Goal: Book appointment/travel/reservation

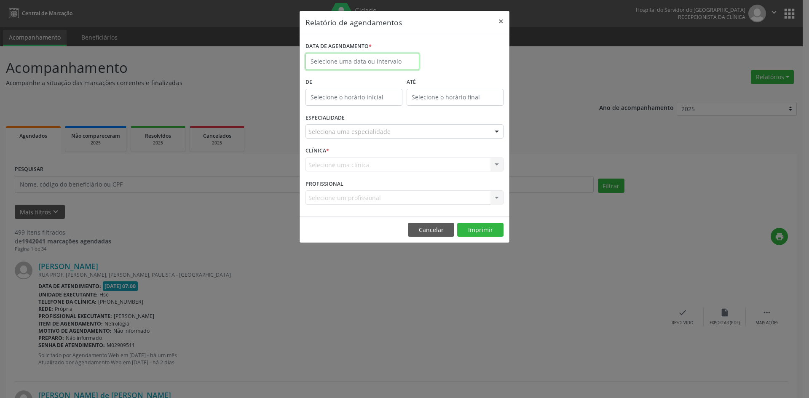
click at [332, 57] on input "text" at bounding box center [362, 61] width 114 height 17
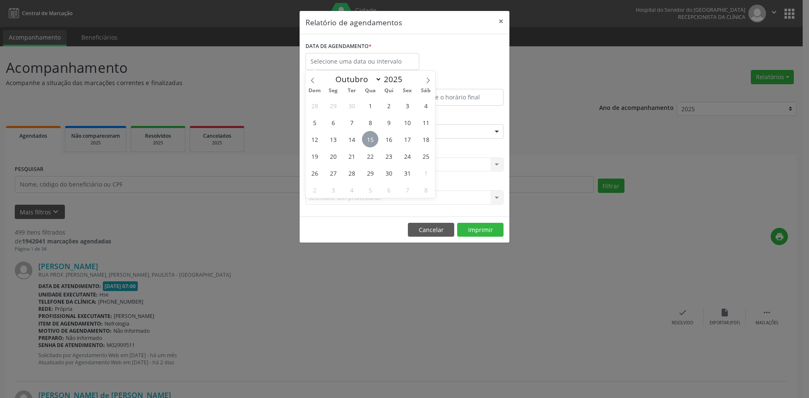
click at [370, 138] on span "15" at bounding box center [370, 139] width 16 height 16
type input "[DATE]"
click at [370, 138] on span "15" at bounding box center [370, 139] width 16 height 16
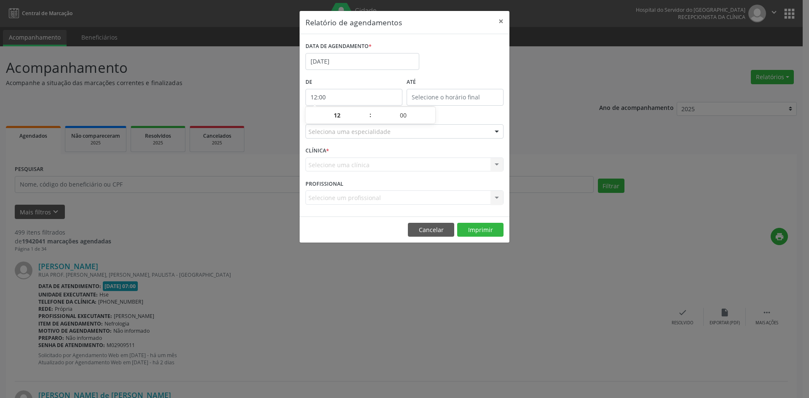
click at [331, 94] on input "12:00" at bounding box center [353, 97] width 97 height 17
click at [365, 117] on span at bounding box center [366, 119] width 6 height 8
type input "11:00"
type input "11"
click at [365, 117] on span at bounding box center [366, 119] width 6 height 8
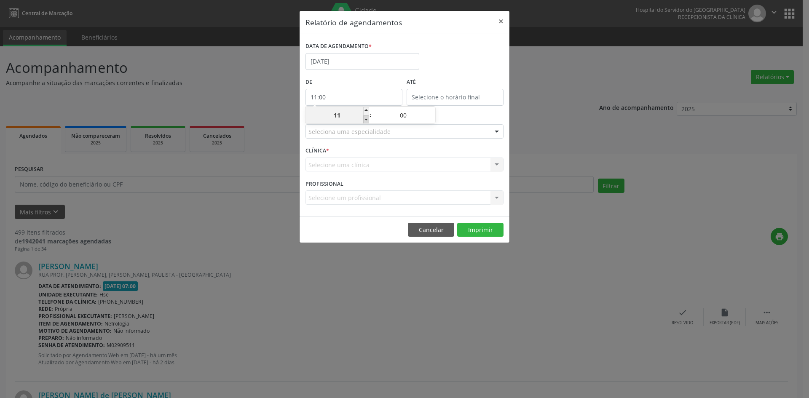
type input "10:00"
type input "10"
click at [365, 117] on span at bounding box center [366, 119] width 6 height 8
type input "09:00"
type input "09"
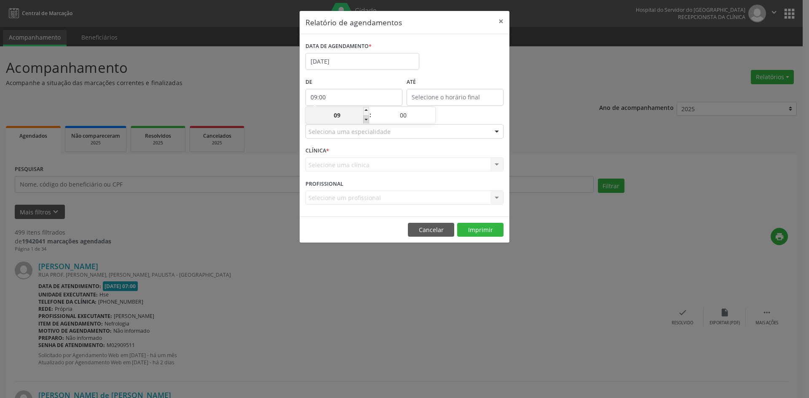
click at [365, 117] on span at bounding box center [366, 119] width 6 height 8
type input "08:00"
type input "08"
click at [365, 117] on span at bounding box center [366, 119] width 6 height 8
type input "07:00"
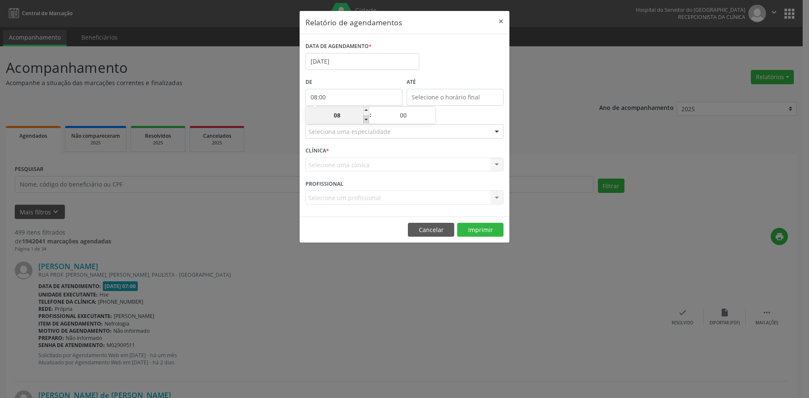
type input "07"
click at [437, 98] on input "12:00" at bounding box center [454, 97] width 97 height 17
click at [465, 109] on span at bounding box center [467, 111] width 6 height 8
type input "13:00"
type input "13"
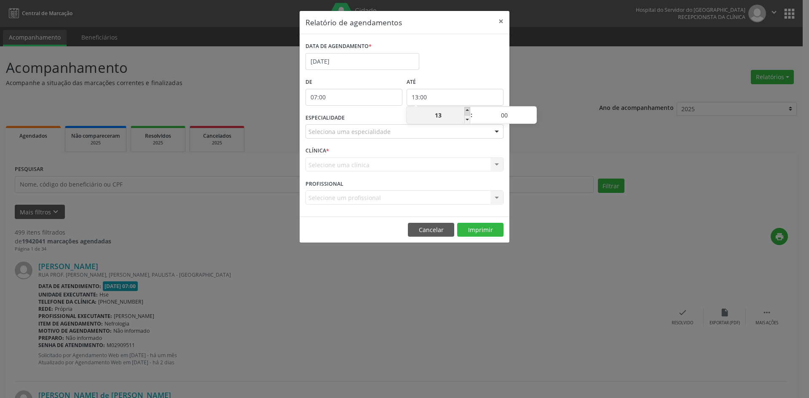
click at [465, 109] on span at bounding box center [467, 111] width 6 height 8
type input "14:00"
type input "14"
click at [465, 108] on span at bounding box center [467, 111] width 6 height 8
type input "15:00"
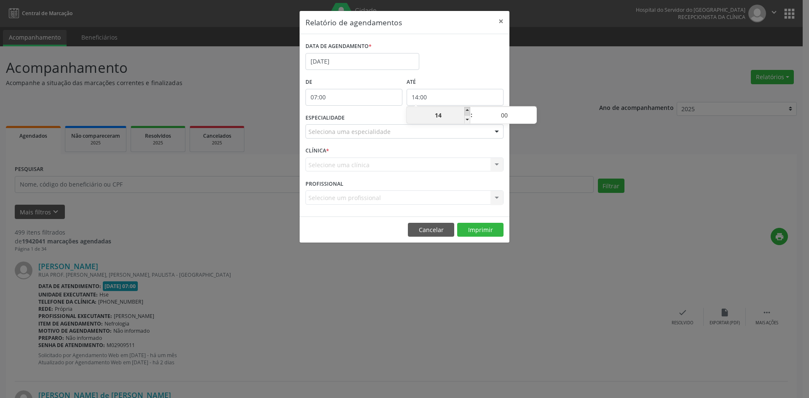
type input "15"
click at [465, 108] on span at bounding box center [467, 111] width 6 height 8
type input "16:00"
type input "16"
click at [465, 108] on span at bounding box center [467, 111] width 6 height 8
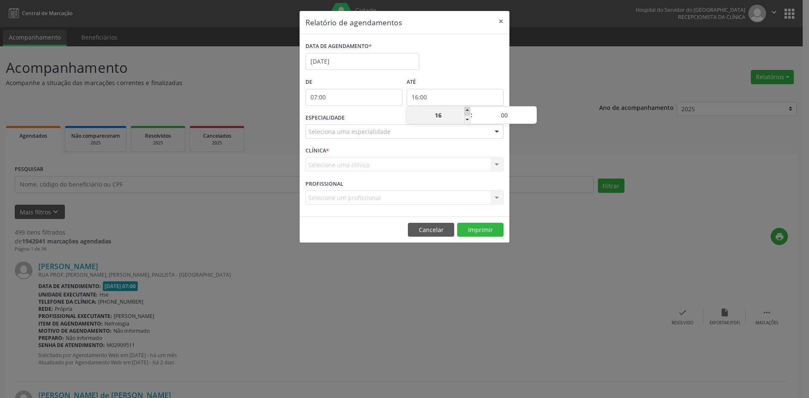
type input "17:00"
type input "17"
click at [465, 108] on span at bounding box center [467, 111] width 6 height 8
type input "18:00"
type input "18"
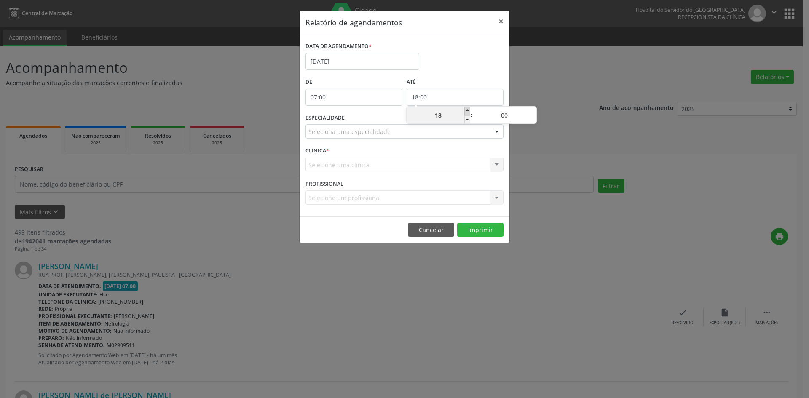
click at [465, 108] on span at bounding box center [467, 111] width 6 height 8
type input "19:00"
type input "19"
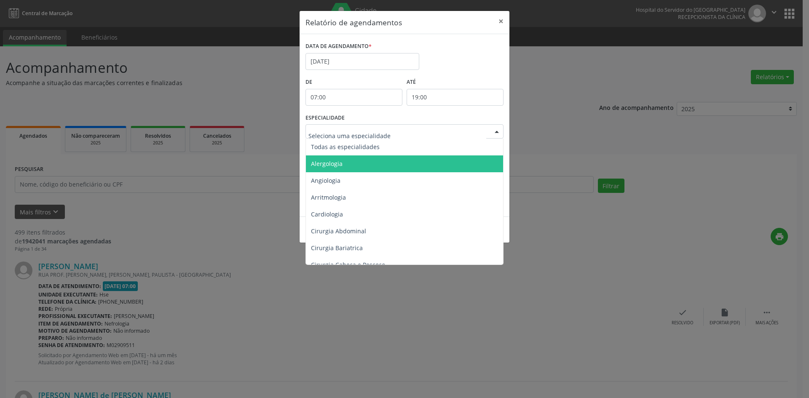
click at [323, 160] on span "Alergologia" at bounding box center [327, 164] width 32 height 8
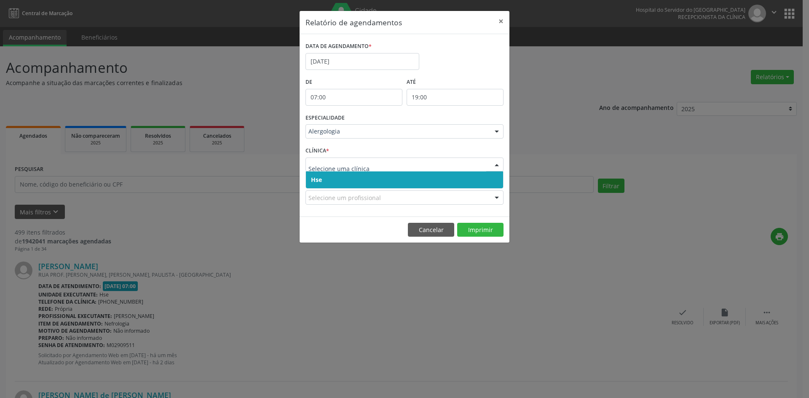
drag, startPoint x: 319, startPoint y: 182, endPoint x: 319, endPoint y: 170, distance: 12.2
click at [319, 179] on span "Hse" at bounding box center [316, 180] width 11 height 8
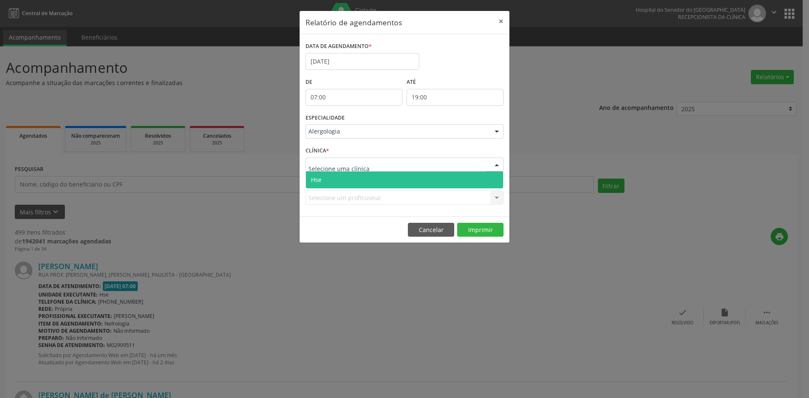
click at [321, 176] on span "Hse" at bounding box center [316, 180] width 11 height 8
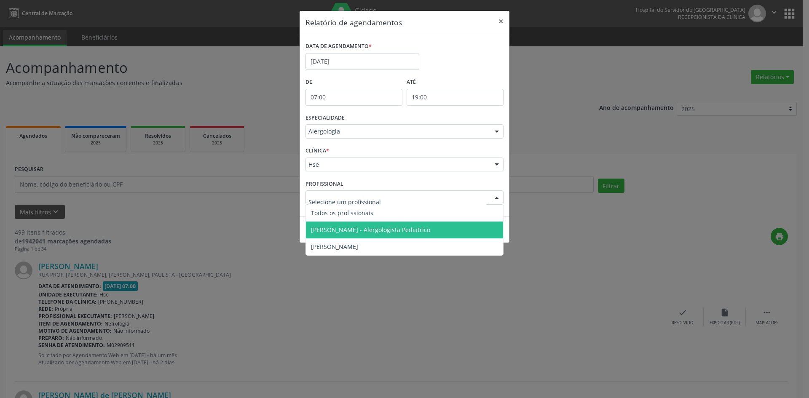
click at [344, 232] on span "[PERSON_NAME] - Alergologista Pediatrico" at bounding box center [370, 230] width 119 height 8
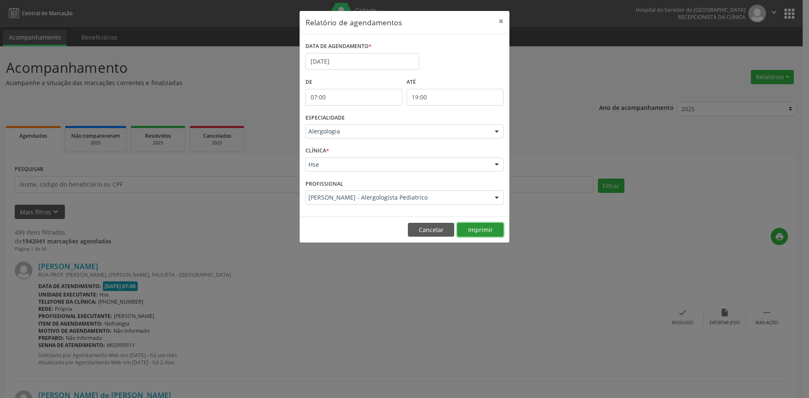
click at [490, 228] on button "Imprimir" at bounding box center [480, 230] width 46 height 14
